Goal: Task Accomplishment & Management: Use online tool/utility

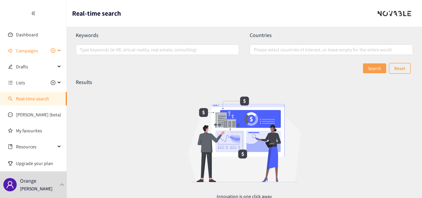
click at [29, 52] on span "Campaigns" at bounding box center [27, 50] width 22 height 13
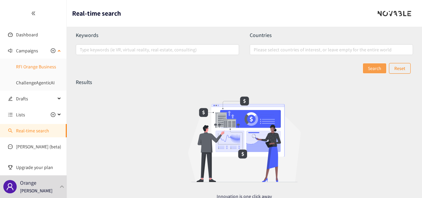
click at [31, 66] on link "RFI Orange Business" at bounding box center [36, 67] width 40 height 6
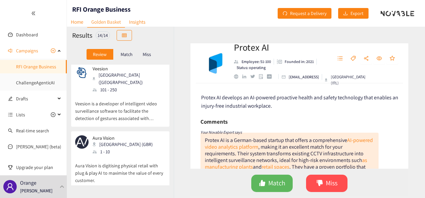
scroll to position [248, 0]
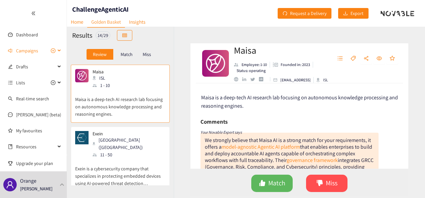
click at [58, 49] on div "Campaigns" at bounding box center [33, 50] width 67 height 13
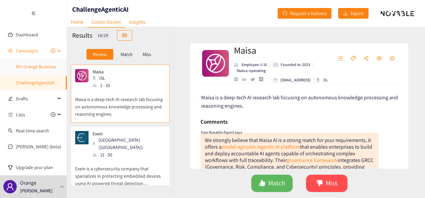
click at [29, 70] on link "RFI Orange Business" at bounding box center [36, 67] width 40 height 6
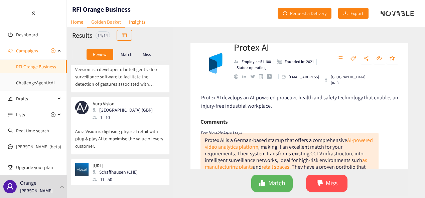
scroll to position [384, 0]
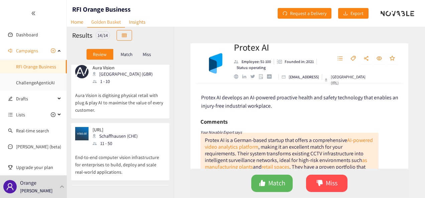
click at [117, 147] on p "End-to-end computer vision infrastructure for enterprises to build, deploy and …" at bounding box center [120, 161] width 90 height 29
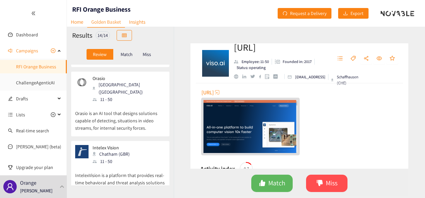
scroll to position [0, 0]
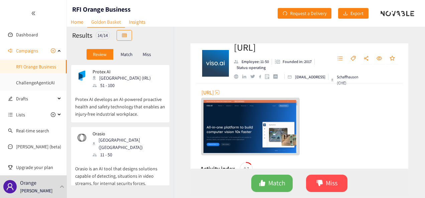
click at [128, 57] on div "Match" at bounding box center [126, 54] width 27 height 11
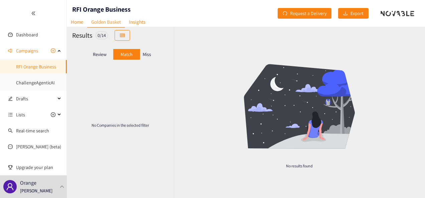
click at [95, 52] on p "Review" at bounding box center [100, 54] width 14 height 5
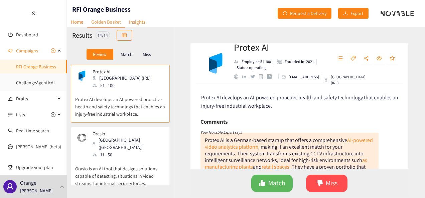
click at [150, 52] on p "Miss" at bounding box center [147, 54] width 8 height 5
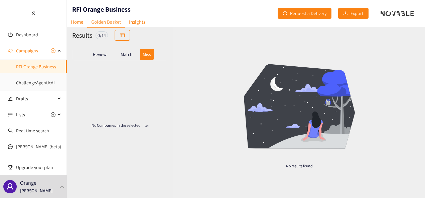
click at [93, 55] on p "Review" at bounding box center [100, 54] width 14 height 5
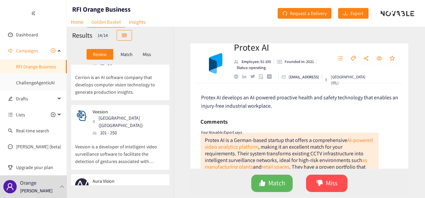
scroll to position [272, 0]
click at [142, 136] on p "Veesion is a developer of intelligent video surveillance software to facilitate…" at bounding box center [120, 150] width 90 height 29
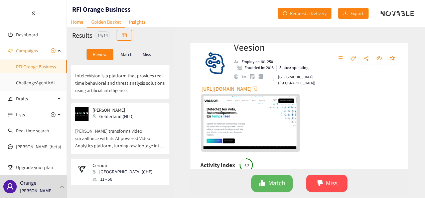
scroll to position [0, 0]
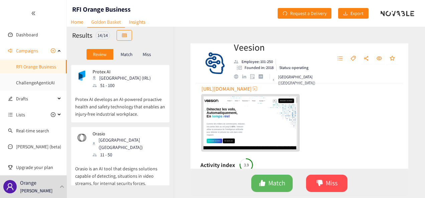
click at [272, 84] on div "[URL][DOMAIN_NAME]" at bounding box center [299, 117] width 197 height 68
click at [143, 78] on div "Protex AI Dublin (IRL) 51 - 100" at bounding box center [120, 79] width 90 height 20
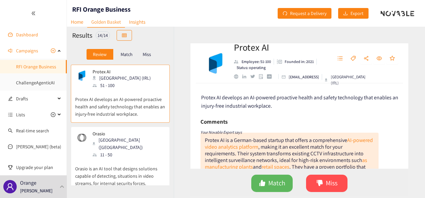
click at [25, 37] on link "Dashboard" at bounding box center [27, 35] width 22 height 6
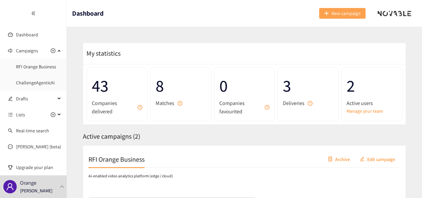
click at [345, 17] on button "New campaign" at bounding box center [342, 13] width 46 height 11
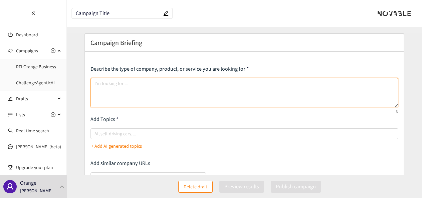
click at [119, 88] on textarea at bounding box center [244, 92] width 308 height 29
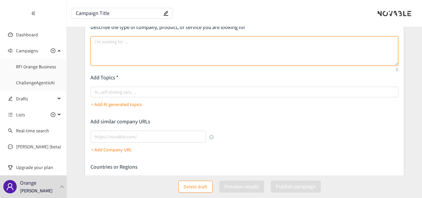
scroll to position [43, 0]
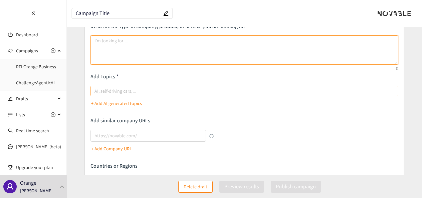
click at [124, 90] on div at bounding box center [241, 91] width 298 height 8
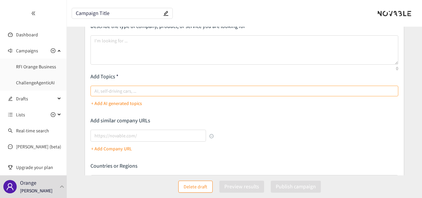
click at [96, 90] on input "AI, self-driving cars, ..." at bounding box center [94, 91] width 1 height 8
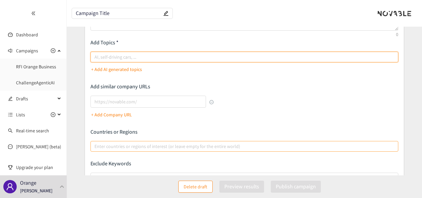
click at [181, 149] on div at bounding box center [241, 147] width 298 height 8
click at [96, 149] on input "Enter countries or regions of interest (or leave empty for the entire world)" at bounding box center [94, 147] width 1 height 8
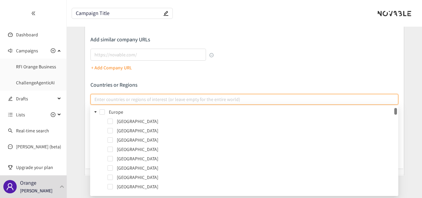
scroll to position [124, 0]
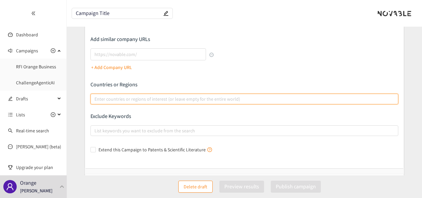
click at [199, 102] on div at bounding box center [241, 99] width 298 height 8
click at [96, 102] on input "Enter countries or regions of interest (or leave empty for the entire world)" at bounding box center [94, 99] width 1 height 8
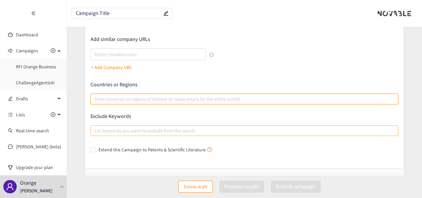
click at [125, 128] on div at bounding box center [241, 131] width 298 height 8
click at [96, 128] on input "List keywords you want to exclude from the search" at bounding box center [94, 131] width 1 height 8
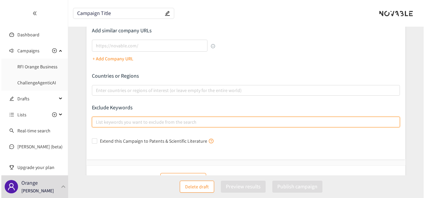
scroll to position [0, 0]
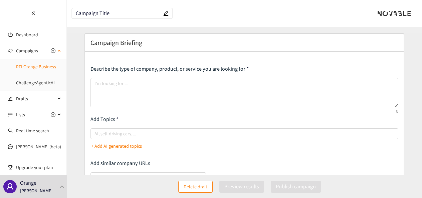
click at [38, 67] on link "RFI Orange Business" at bounding box center [36, 67] width 40 height 6
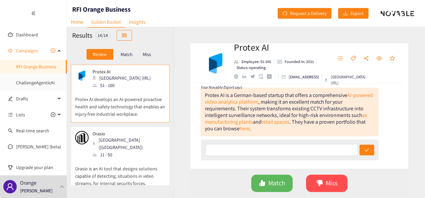
scroll to position [22, 0]
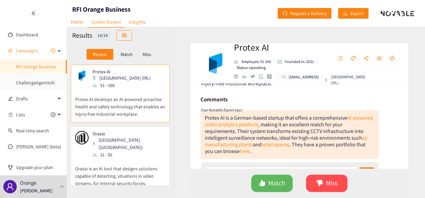
click at [251, 65] on p "Employee: 51-100" at bounding box center [255, 62] width 29 height 6
drag, startPoint x: 251, startPoint y: 66, endPoint x: 308, endPoint y: 65, distance: 57.4
click at [308, 65] on p "Founded in: 2021" at bounding box center [298, 62] width 29 height 6
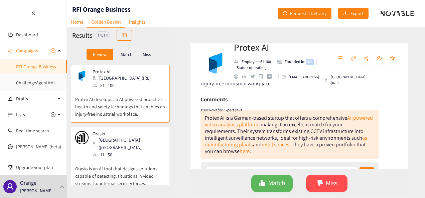
click at [308, 65] on p "Founded in: 2021" at bounding box center [298, 62] width 29 height 6
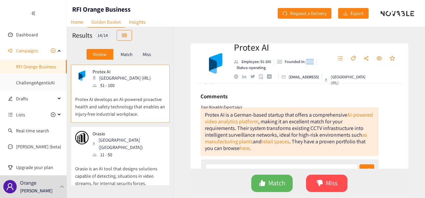
scroll to position [26, 0]
click at [116, 132] on p "Orasio" at bounding box center [126, 133] width 68 height 5
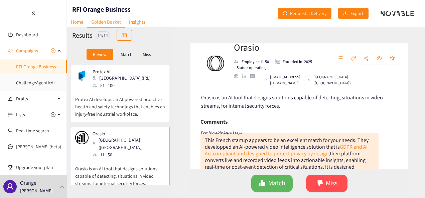
click at [306, 62] on p "Founded in: 2025" at bounding box center [296, 62] width 29 height 6
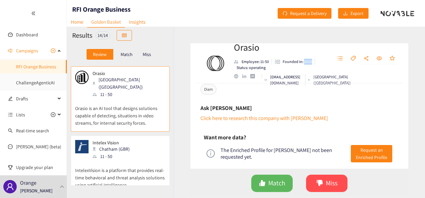
scroll to position [61, 0]
click at [136, 140] on div "Intelex Vision Chatham (GBR) 11 - 50" at bounding box center [120, 150] width 90 height 20
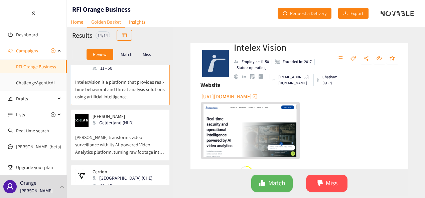
scroll to position [149, 0]
click at [141, 113] on div "[PERSON_NAME] Gelderland (NLD)" at bounding box center [120, 119] width 90 height 13
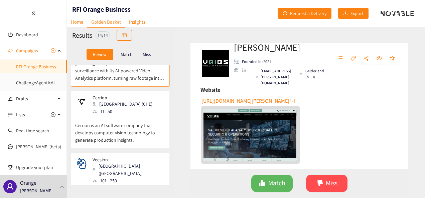
scroll to position [223, 0]
click at [132, 98] on div "Cerrion Zürich (CHE) 11 - 50" at bounding box center [120, 105] width 90 height 20
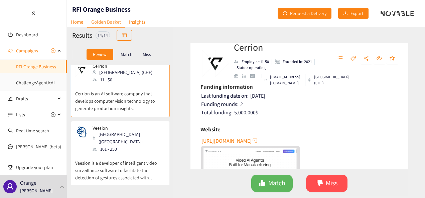
scroll to position [255, 0]
click at [133, 125] on div "Veesion [GEOGRAPHIC_DATA] ([GEOGRAPHIC_DATA]) 101 - 250" at bounding box center [120, 138] width 90 height 27
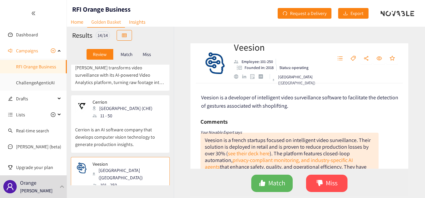
scroll to position [218, 0]
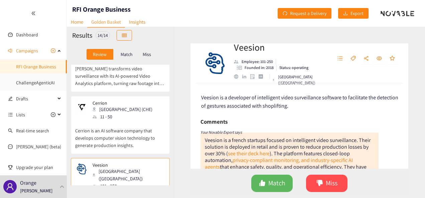
click at [149, 100] on div "Cerrion Zürich (CHE) 11 - 50" at bounding box center [120, 110] width 90 height 20
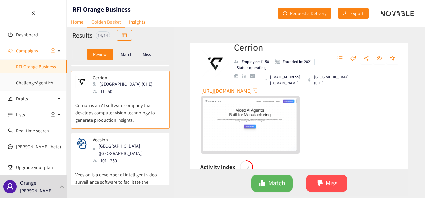
scroll to position [244, 0]
click at [156, 142] on div "Veesion [GEOGRAPHIC_DATA] ([GEOGRAPHIC_DATA]) 101 - 250" at bounding box center [120, 149] width 90 height 27
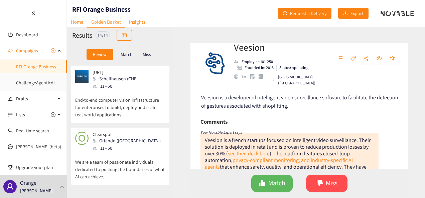
scroll to position [443, 0]
click at [138, 131] on div "Clearspot Orlando ([GEOGRAPHIC_DATA]) 11 - 50" at bounding box center [120, 141] width 90 height 20
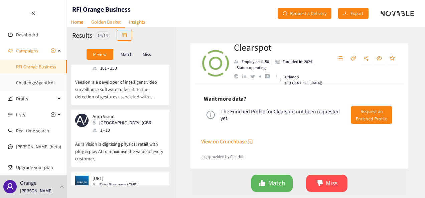
scroll to position [335, 0]
click at [139, 114] on div "Aura Vision London (GBR) 1 - 10" at bounding box center [120, 124] width 90 height 20
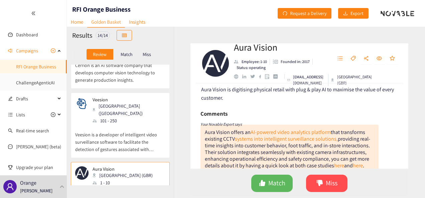
scroll to position [282, 0]
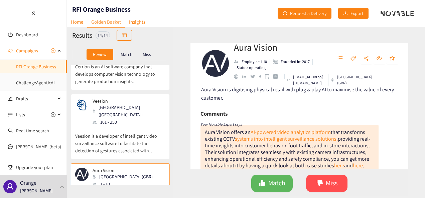
click at [136, 99] on div "Veesion [GEOGRAPHIC_DATA] ([GEOGRAPHIC_DATA]) 101 - 250" at bounding box center [120, 111] width 90 height 27
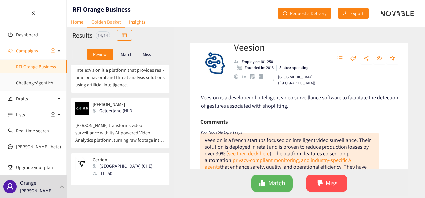
scroll to position [160, 0]
click at [122, 57] on p "Match" at bounding box center [126, 54] width 12 height 5
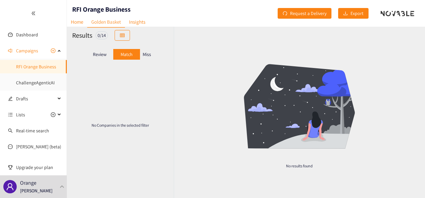
click at [93, 49] on div "Review" at bounding box center [99, 54] width 27 height 11
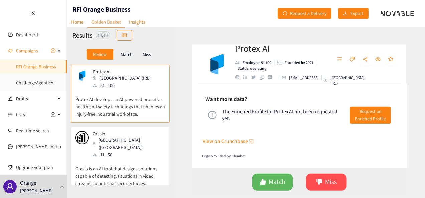
scroll to position [341, 0]
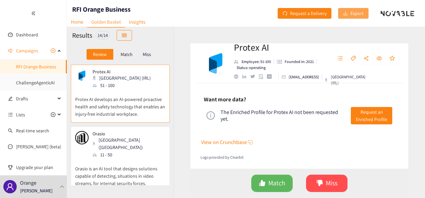
click at [360, 13] on span "Export" at bounding box center [356, 13] width 13 height 7
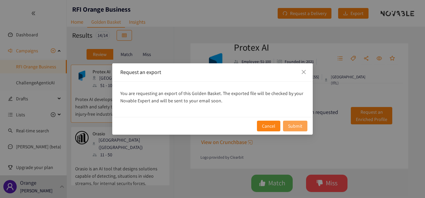
click at [295, 126] on span "Submit" at bounding box center [295, 125] width 14 height 7
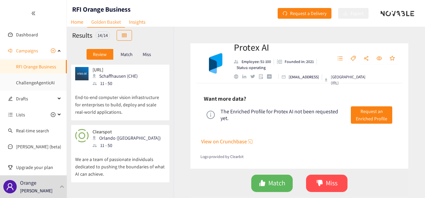
scroll to position [444, 0]
